Goal: Task Accomplishment & Management: Complete application form

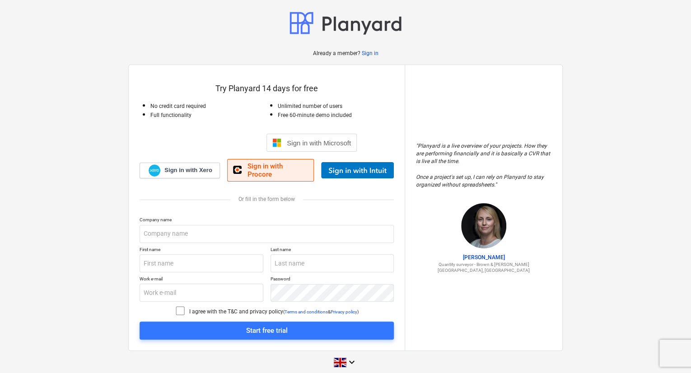
click at [286, 172] on link "Sign in with Procore" at bounding box center [270, 170] width 87 height 23
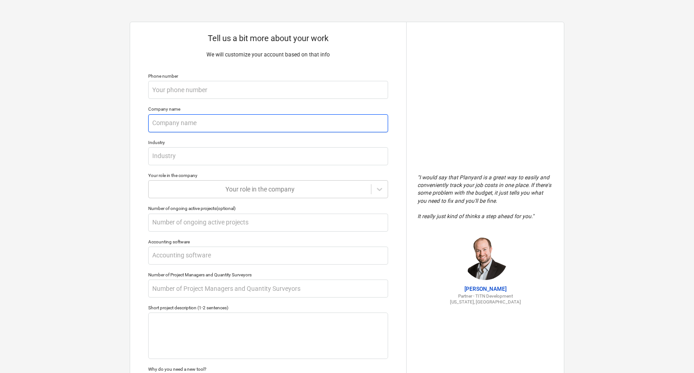
type textarea "x"
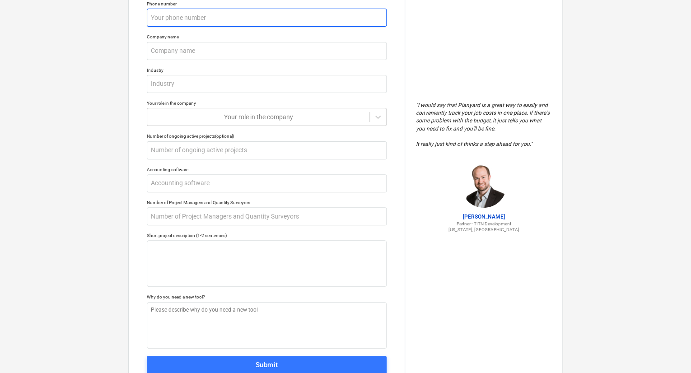
scroll to position [105, 0]
